Goal: Information Seeking & Learning: Learn about a topic

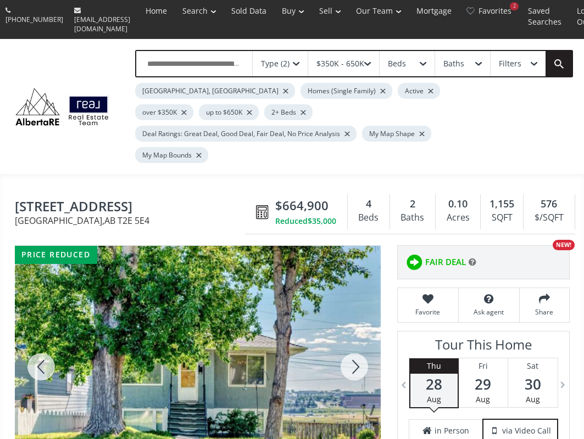
click at [358, 339] on div at bounding box center [354, 367] width 53 height 242
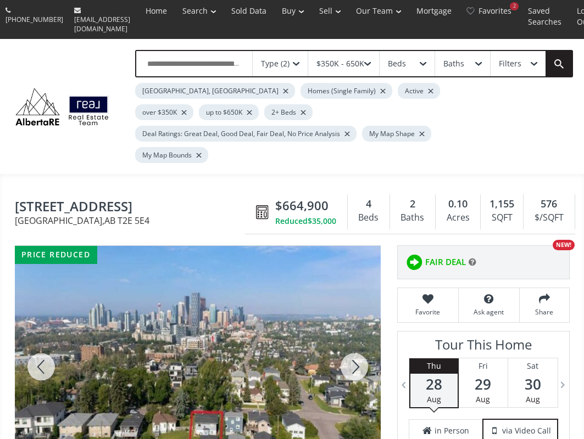
click at [357, 338] on div at bounding box center [354, 367] width 53 height 242
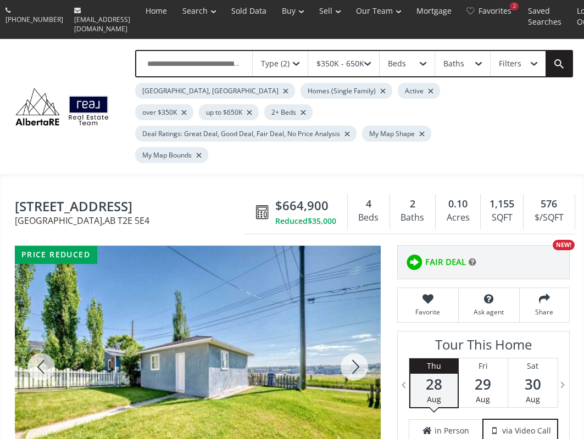
click at [44, 333] on div at bounding box center [41, 367] width 53 height 242
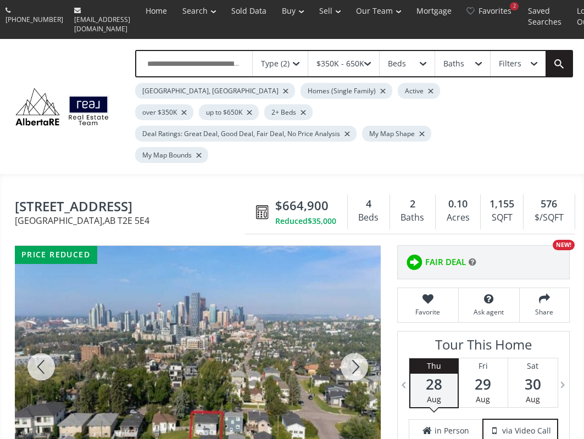
click at [360, 338] on div at bounding box center [354, 367] width 53 height 242
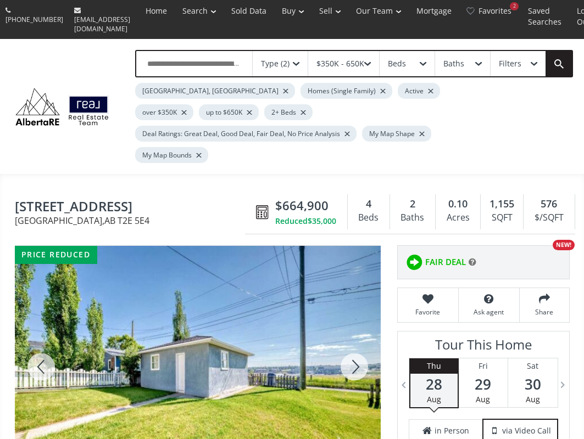
click at [360, 338] on div at bounding box center [354, 367] width 53 height 242
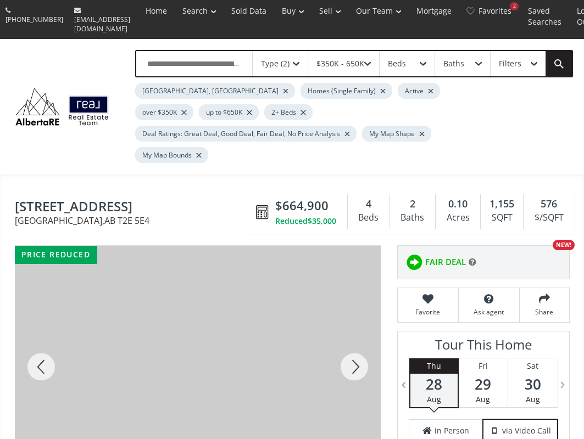
click at [360, 338] on div at bounding box center [354, 367] width 53 height 242
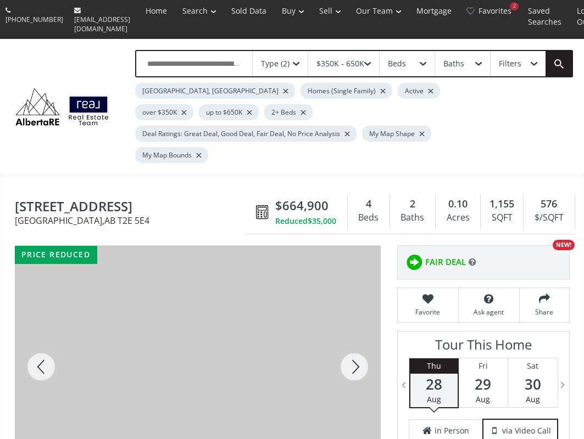
click at [360, 338] on div at bounding box center [354, 367] width 53 height 242
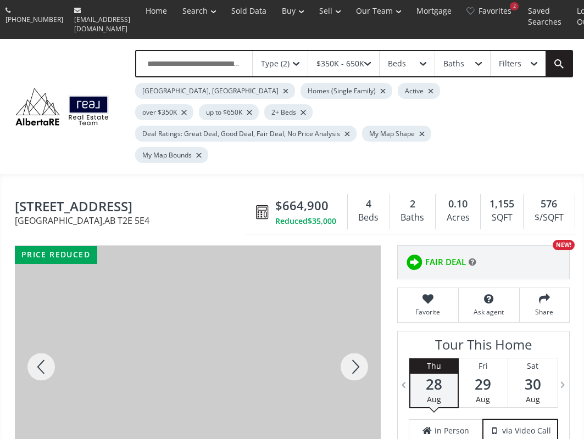
click at [360, 338] on div at bounding box center [354, 367] width 53 height 242
click at [359, 337] on div at bounding box center [354, 367] width 53 height 242
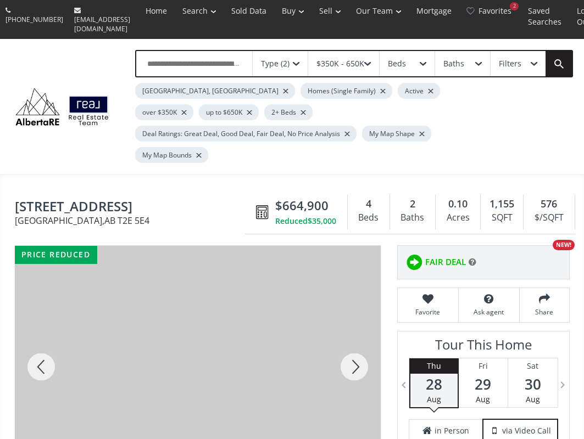
click at [359, 337] on div at bounding box center [354, 367] width 53 height 242
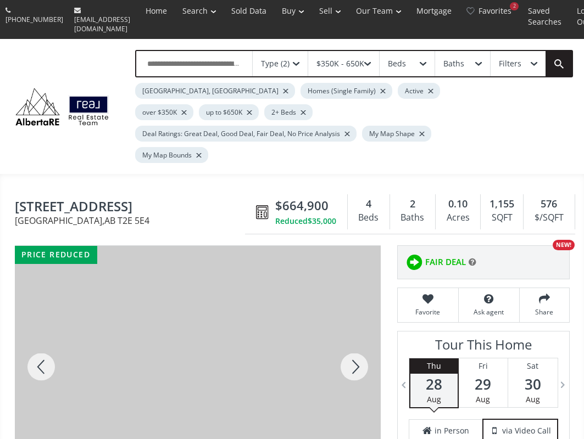
click at [359, 337] on div at bounding box center [354, 367] width 53 height 242
